Goal: Information Seeking & Learning: Learn about a topic

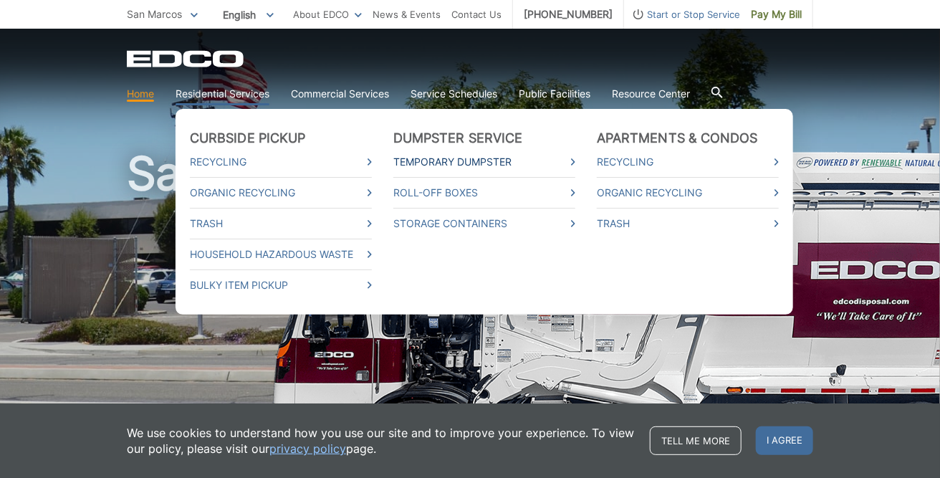
click at [474, 165] on link "Temporary Dumpster" at bounding box center [484, 162] width 182 height 16
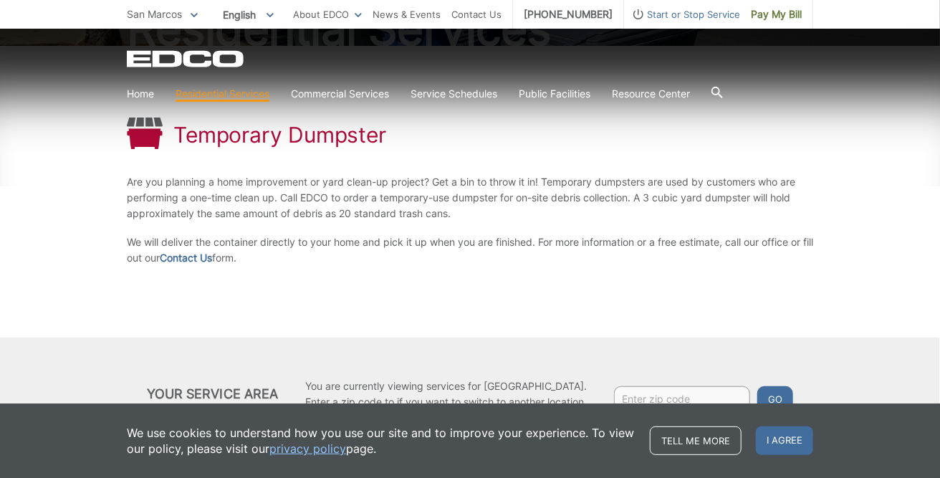
scroll to position [203, 0]
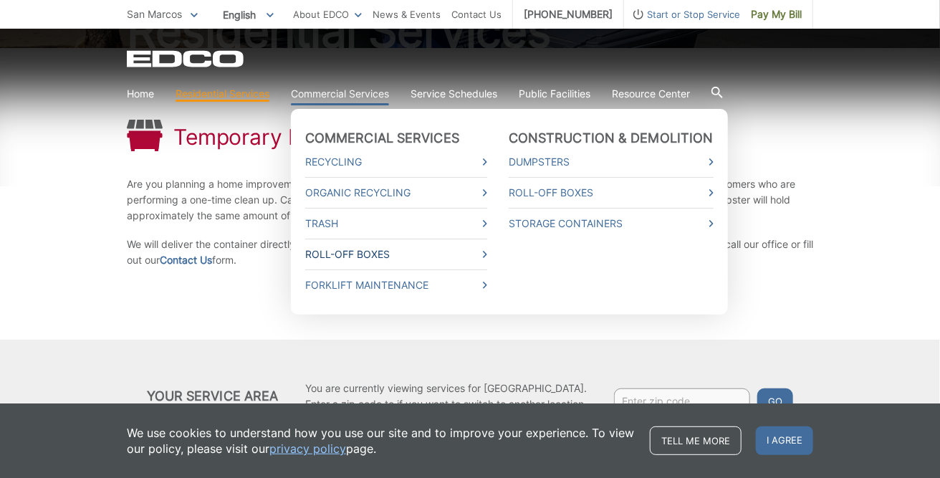
click at [386, 254] on link "Roll-Off Boxes" at bounding box center [396, 254] width 182 height 16
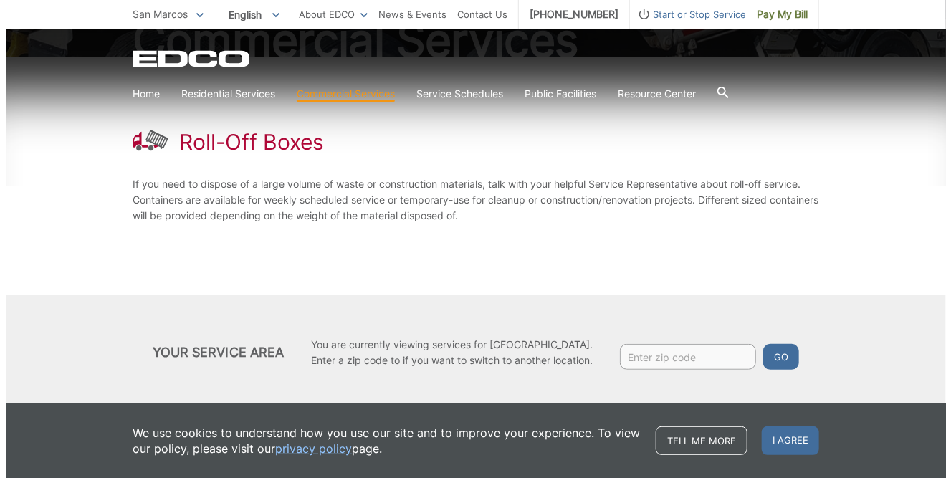
scroll to position [197, 0]
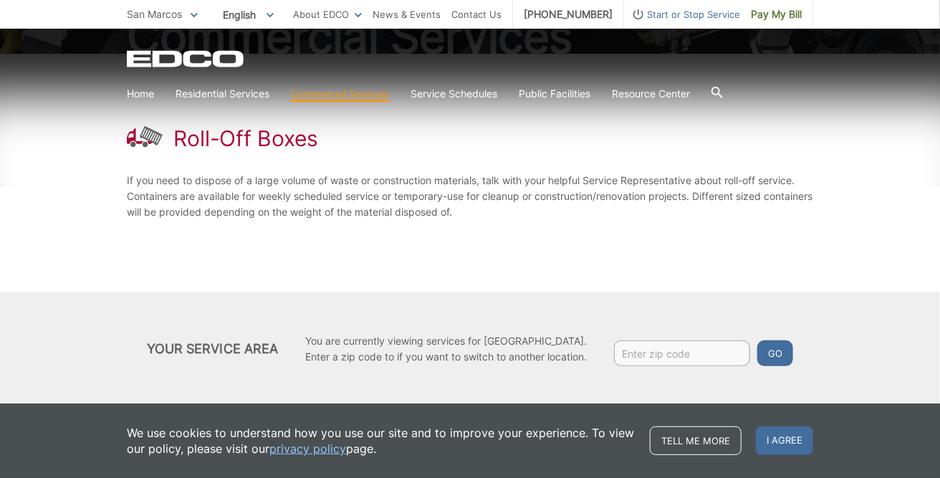
click at [696, 356] on input "Enter zip code" at bounding box center [682, 353] width 136 height 26
type input "92069"
click at [779, 352] on button "Go" at bounding box center [775, 353] width 36 height 26
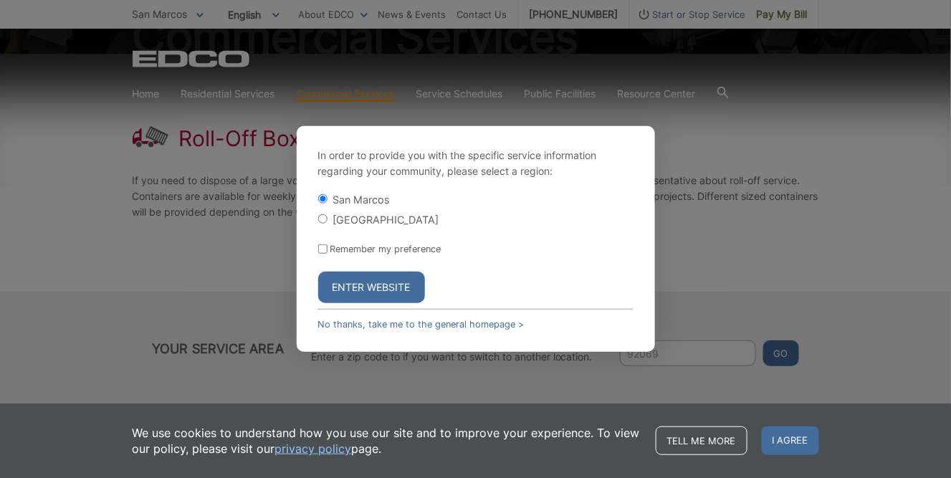
click at [406, 278] on button "Enter Website" at bounding box center [371, 288] width 107 height 32
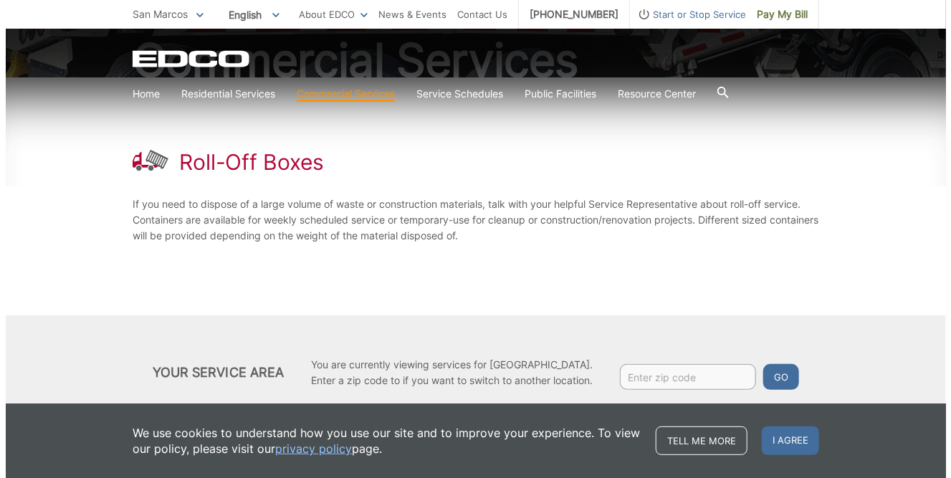
scroll to position [197, 0]
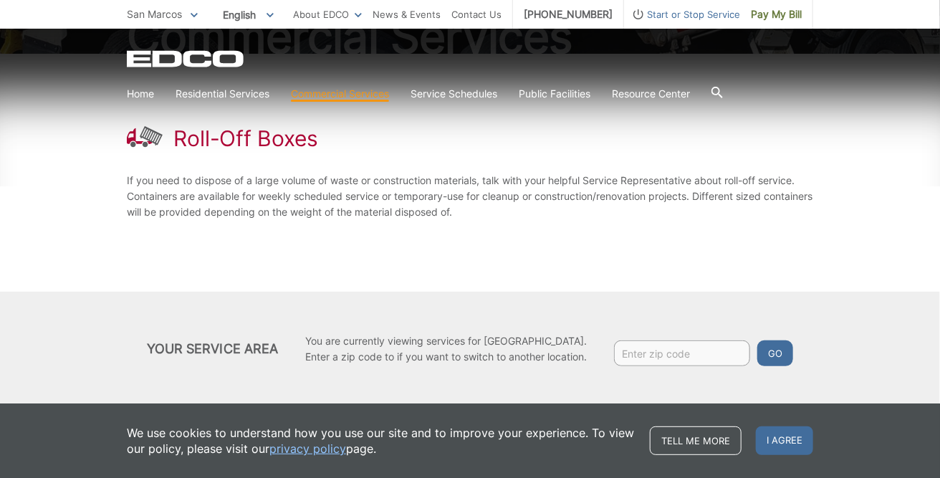
click at [773, 355] on button "Go" at bounding box center [775, 353] width 36 height 26
drag, startPoint x: 770, startPoint y: 355, endPoint x: 693, endPoint y: 374, distance: 79.6
click at [771, 355] on button "Go" at bounding box center [775, 353] width 36 height 26
click at [689, 359] on input "Enter zip code" at bounding box center [682, 353] width 136 height 26
click at [642, 355] on input "920-69" at bounding box center [682, 353] width 136 height 26
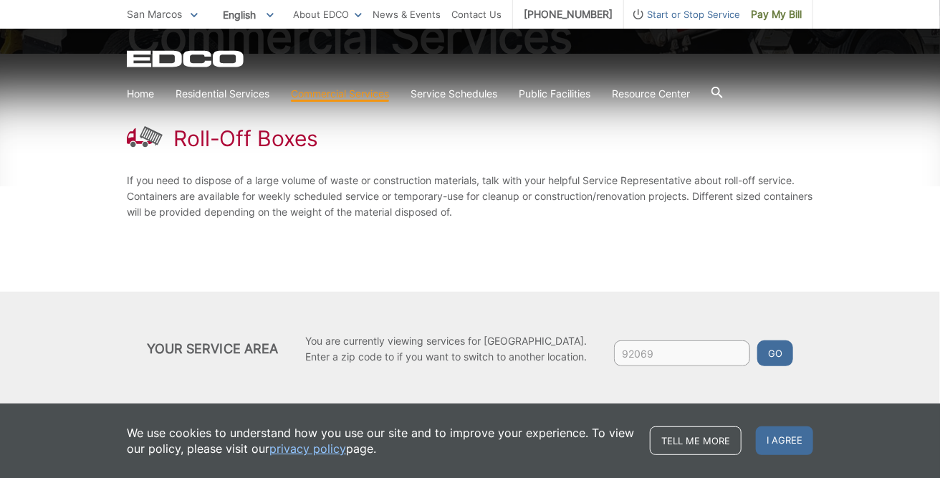
type input "92069"
click at [777, 353] on button "Go" at bounding box center [775, 353] width 36 height 26
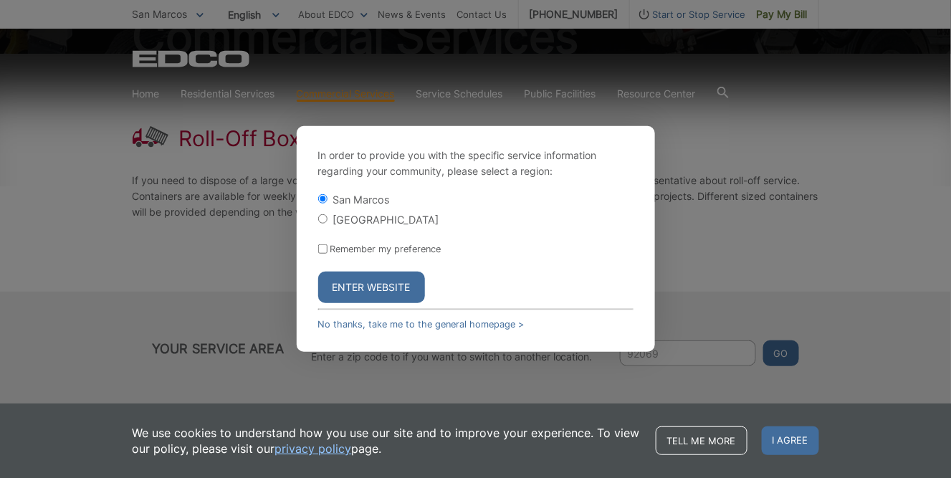
click at [368, 294] on button "Enter Website" at bounding box center [371, 288] width 107 height 32
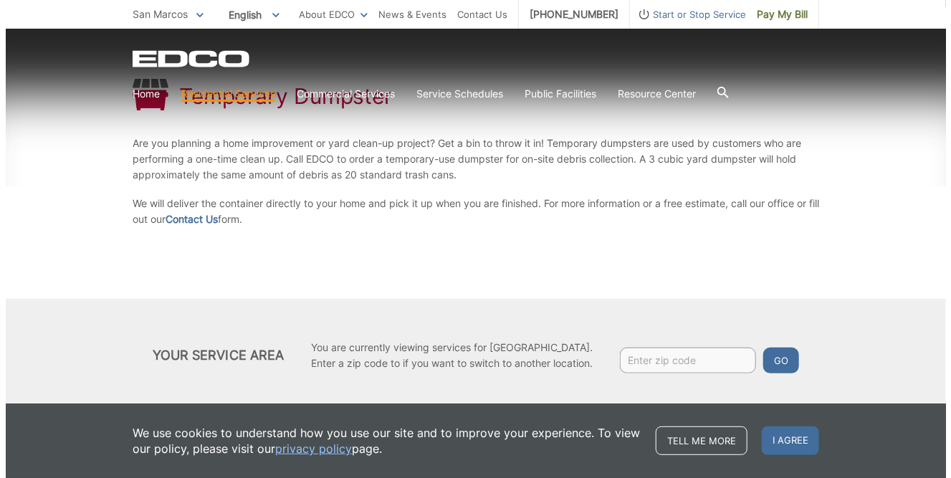
scroll to position [251, 0]
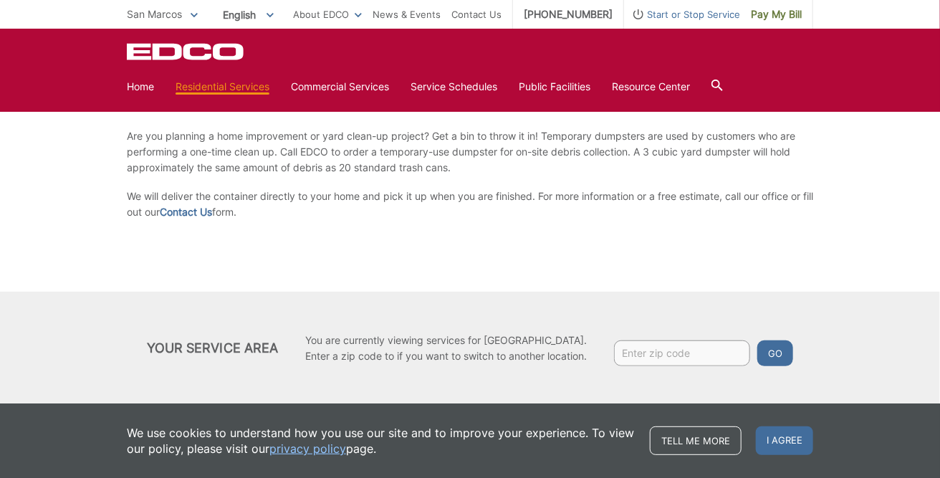
click at [671, 355] on input "Enter zip code" at bounding box center [682, 353] width 136 height 26
type input "92069"
drag, startPoint x: 773, startPoint y: 358, endPoint x: 901, endPoint y: 375, distance: 128.8
click at [776, 357] on button "Go" at bounding box center [775, 353] width 36 height 26
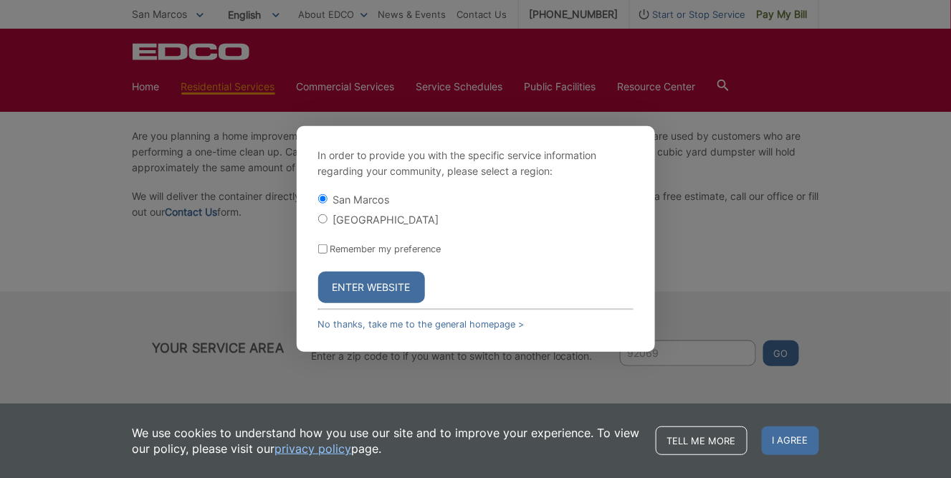
click at [370, 290] on button "Enter Website" at bounding box center [371, 288] width 107 height 32
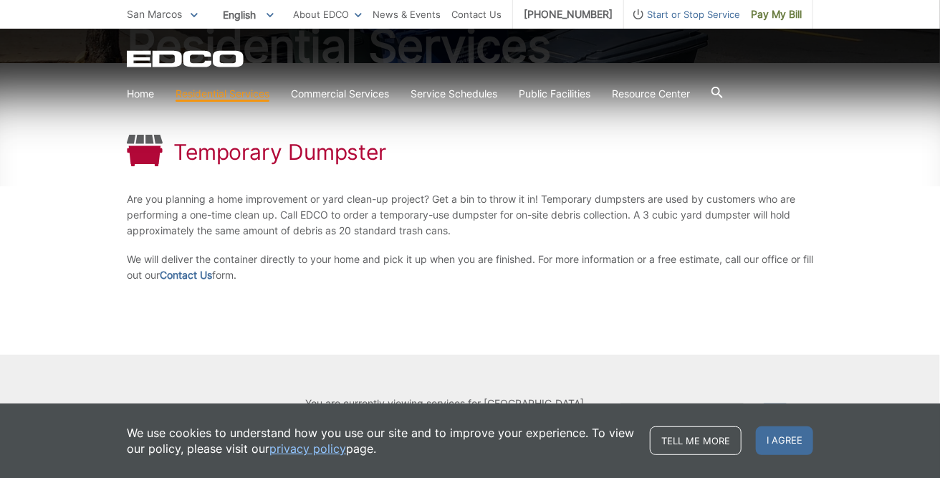
scroll to position [224, 0]
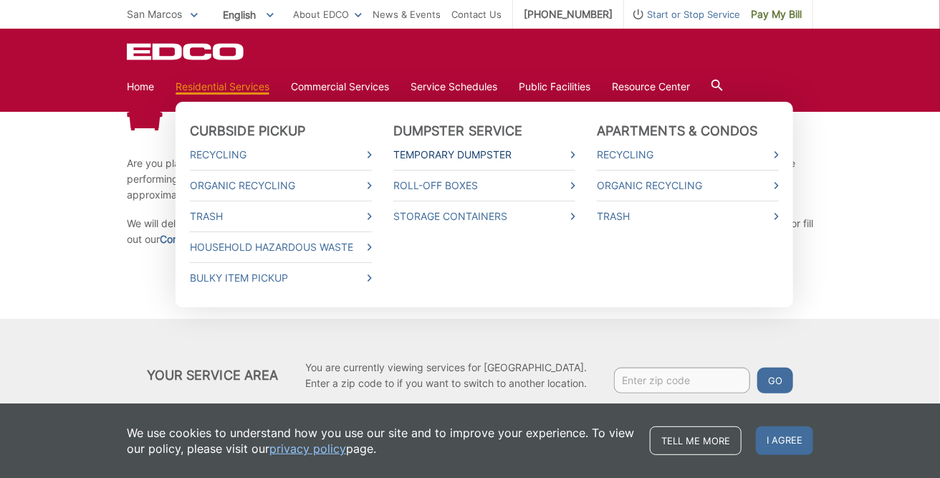
click at [495, 154] on link "Temporary Dumpster" at bounding box center [484, 155] width 182 height 16
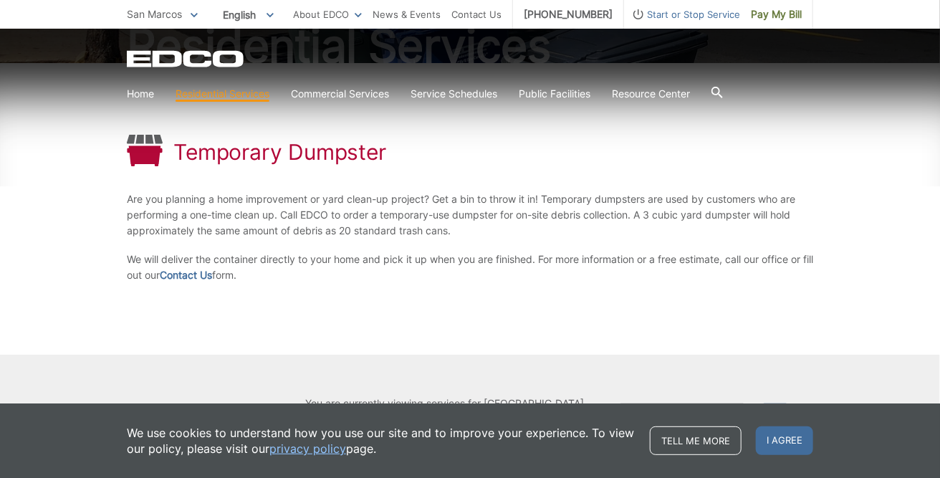
scroll to position [251, 0]
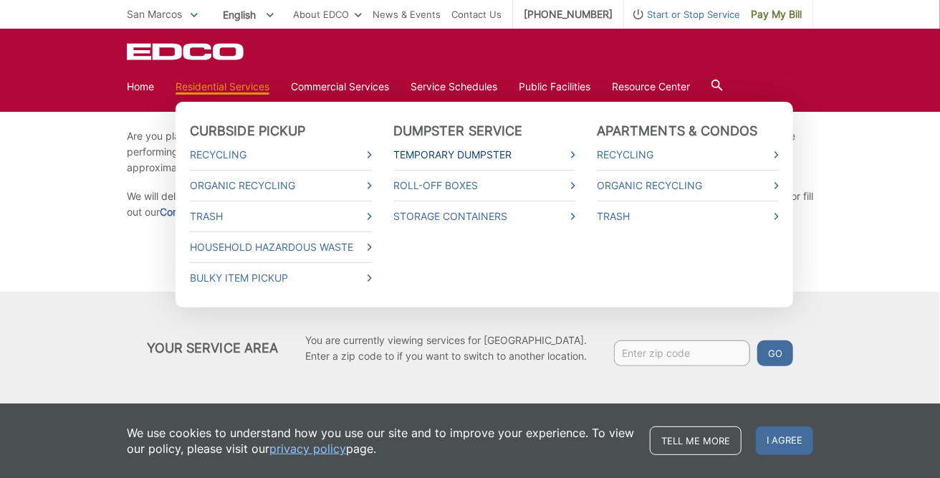
click at [497, 156] on link "Temporary Dumpster" at bounding box center [484, 155] width 182 height 16
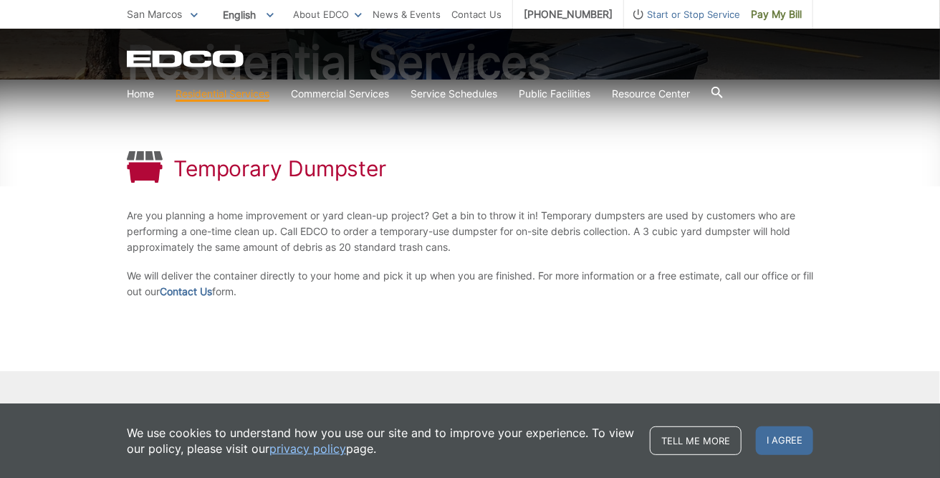
scroll to position [251, 0]
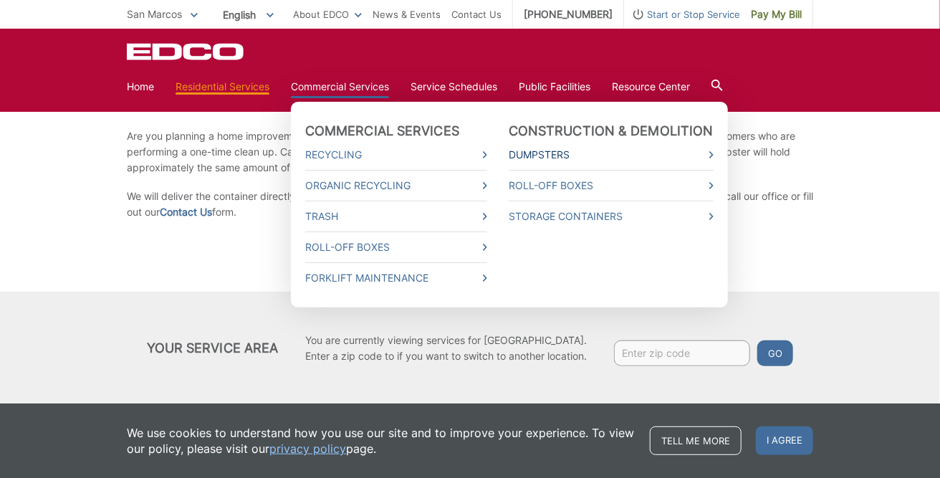
click at [570, 155] on link "Dumpsters" at bounding box center [611, 155] width 205 height 16
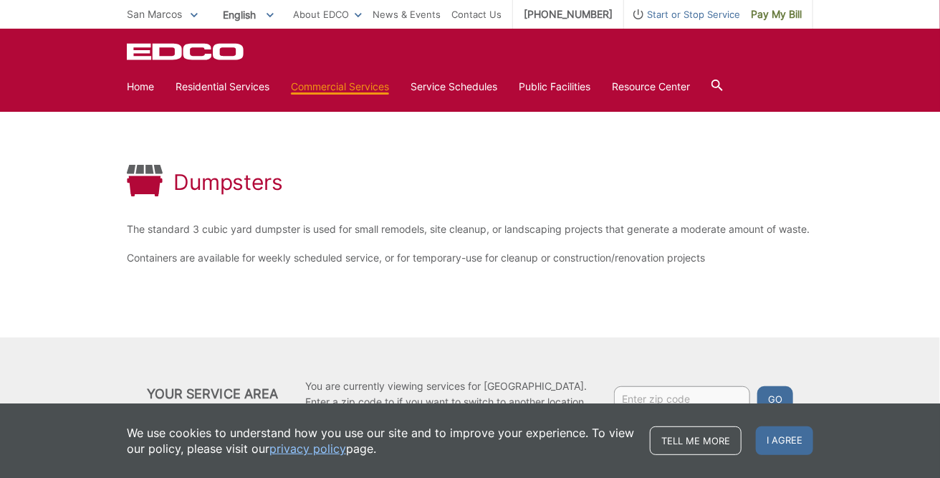
scroll to position [138, 0]
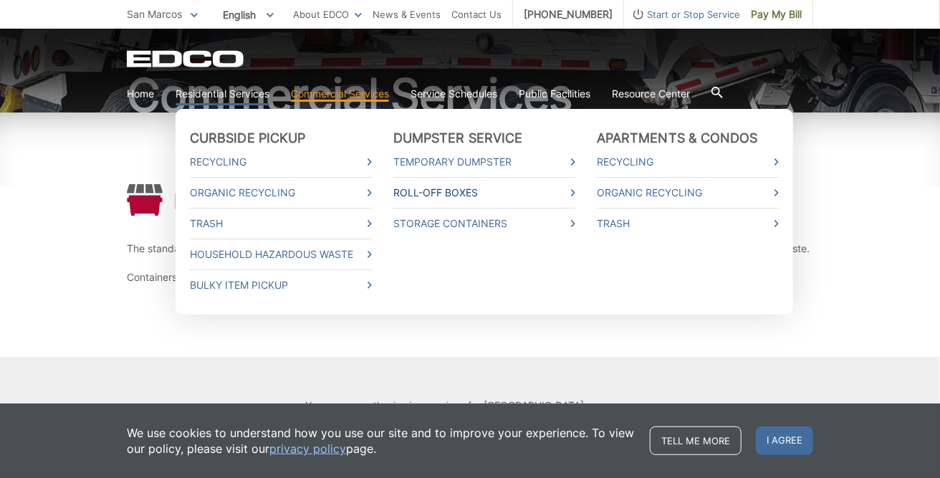
click at [485, 187] on link "Roll-Off Boxes" at bounding box center [484, 193] width 182 height 16
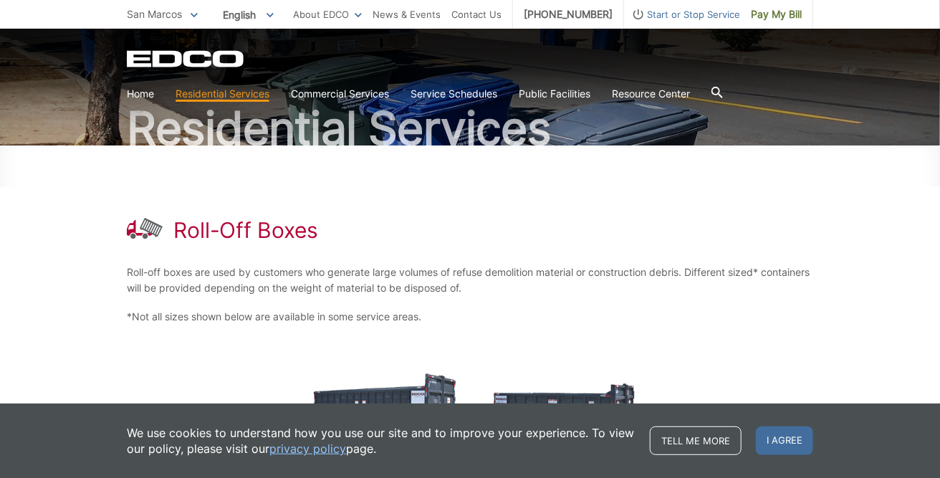
scroll to position [47, 0]
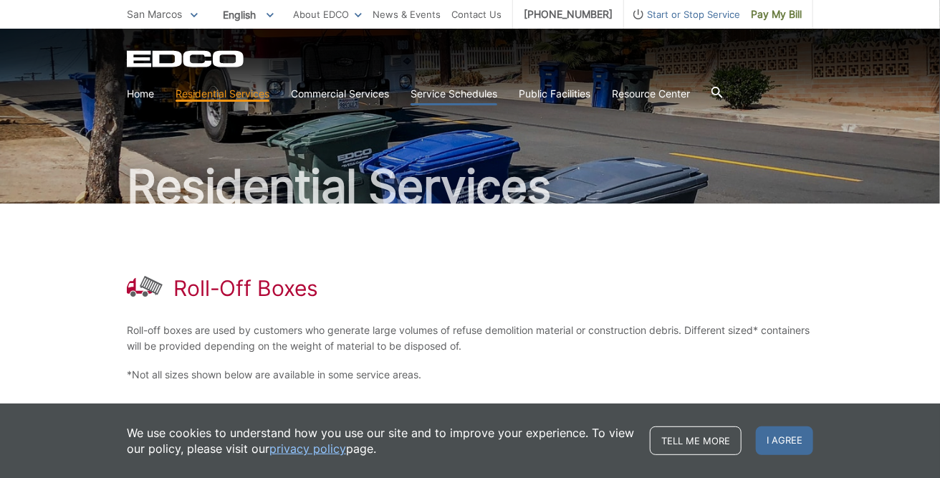
click at [454, 99] on link "Service Schedules" at bounding box center [454, 94] width 87 height 16
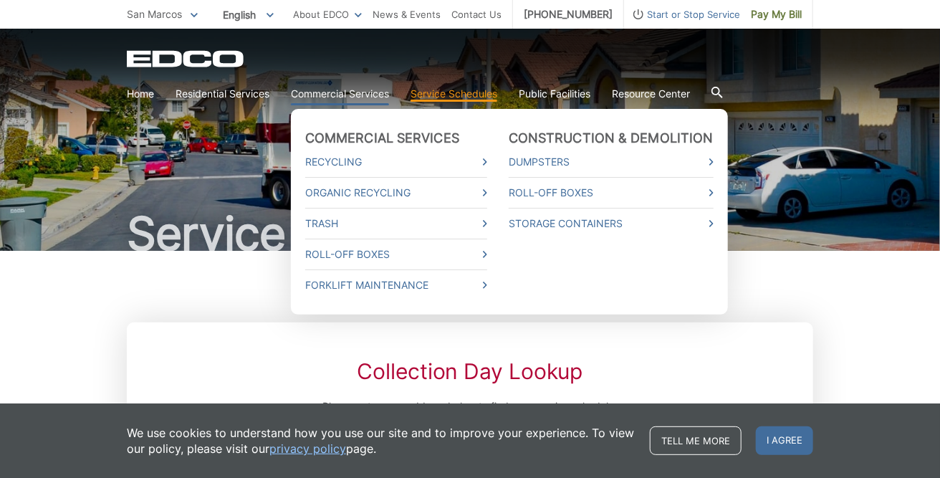
click at [366, 94] on link "Commercial Services" at bounding box center [340, 94] width 98 height 16
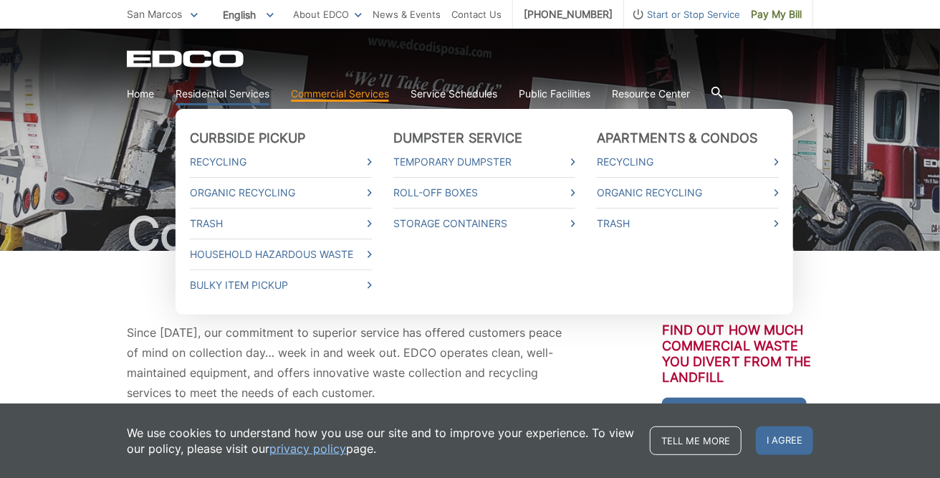
drag, startPoint x: 205, startPoint y: 163, endPoint x: 207, endPoint y: 95, distance: 68.1
click at [207, 95] on link "Residential Services" at bounding box center [223, 94] width 94 height 16
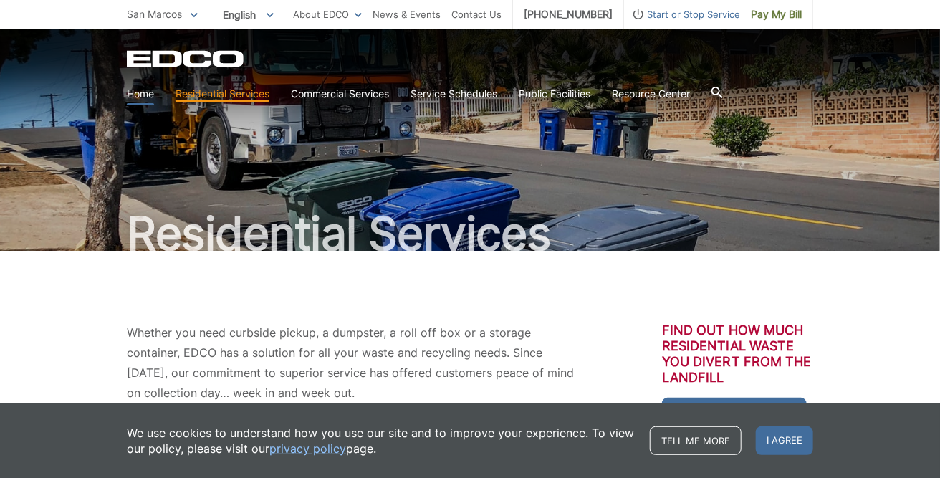
click at [140, 97] on link "Home" at bounding box center [140, 94] width 27 height 16
